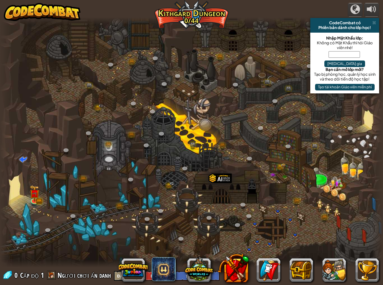
select select "vi"
click at [34, 197] on img at bounding box center [35, 189] width 10 height 22
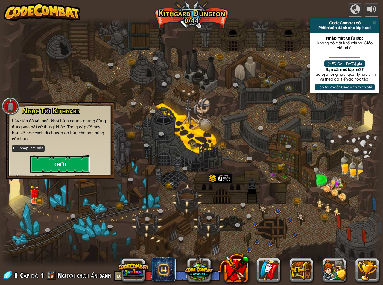
click at [54, 162] on button "Chơi" at bounding box center [60, 164] width 60 height 18
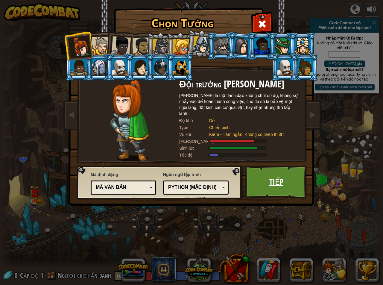
click at [268, 183] on link "Tiếp" at bounding box center [276, 181] width 63 height 33
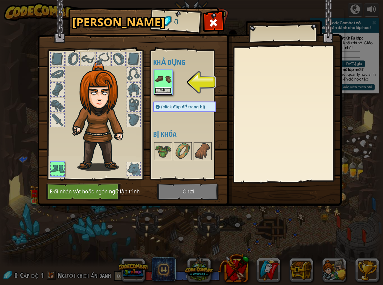
click at [163, 89] on button "Mặc" at bounding box center [163, 90] width 17 height 6
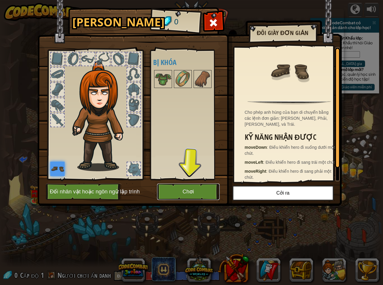
click at [184, 189] on button "Chơi" at bounding box center [188, 191] width 63 height 16
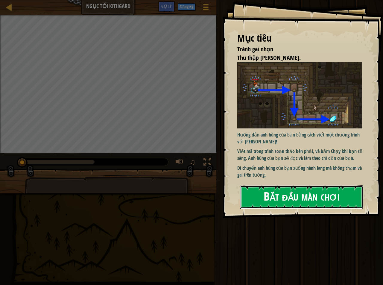
click at [259, 194] on button "Bắt đầu màn chơi" at bounding box center [301, 197] width 123 height 24
